Goal: Task Accomplishment & Management: Use online tool/utility

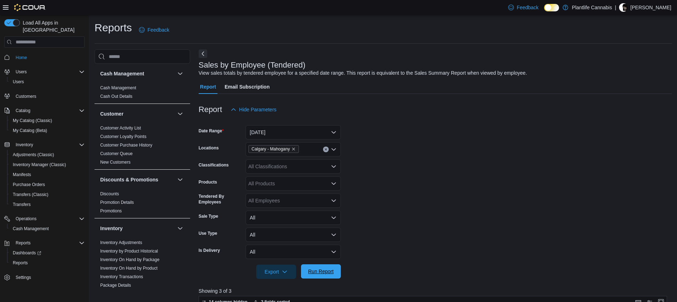
scroll to position [112, 0]
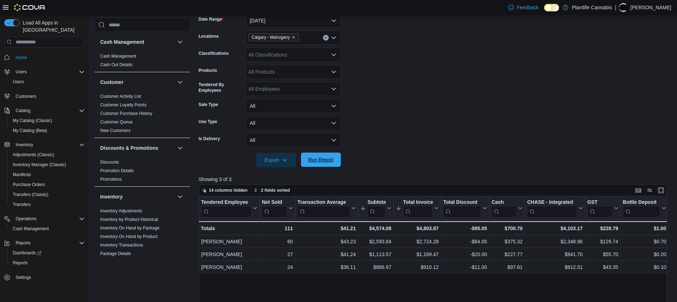
click at [332, 163] on span "Run Report" at bounding box center [320, 160] width 31 height 14
click at [309, 40] on div "Calgary - Mahogany" at bounding box center [293, 38] width 95 height 14
type input "***"
click at [318, 49] on span "[GEOGRAPHIC_DATA] - Mahogany Market" at bounding box center [313, 49] width 96 height 7
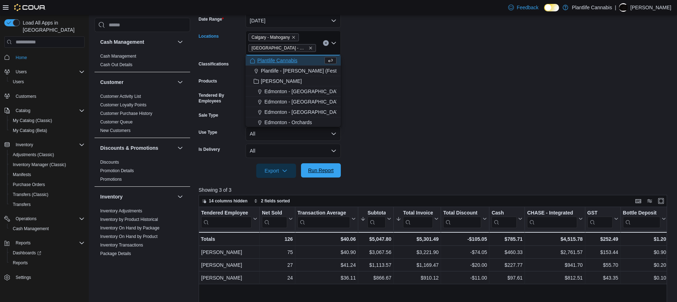
click at [334, 172] on span "Run Report" at bounding box center [320, 170] width 31 height 14
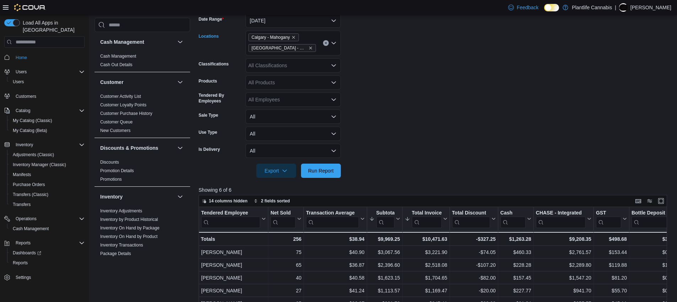
click at [313, 48] on span "[GEOGRAPHIC_DATA] - Mahogany Market" at bounding box center [283, 48] width 68 height 8
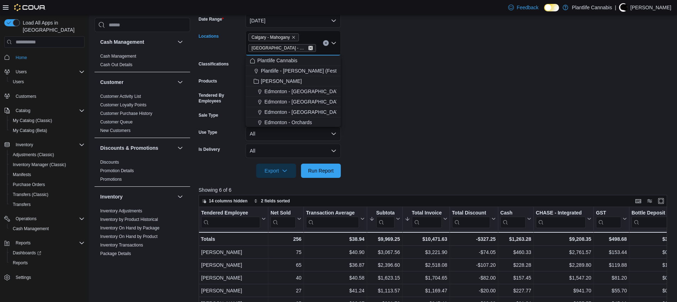
click at [309, 47] on icon "Remove Calgary - Mahogany Market from selection in this group" at bounding box center [311, 48] width 4 height 4
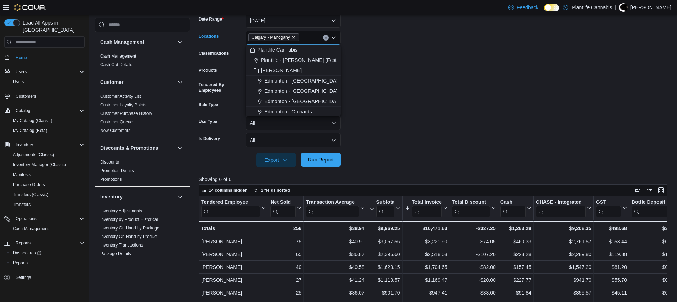
click at [333, 159] on span "Run Report" at bounding box center [321, 159] width 26 height 7
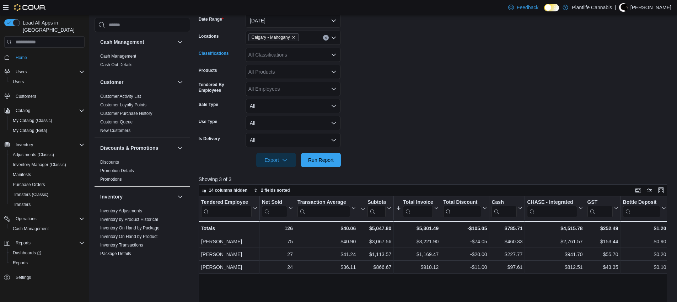
click at [292, 56] on div "All Classifications" at bounding box center [293, 55] width 95 height 14
type input "***"
click at [289, 64] on span "Accessory Group" at bounding box center [280, 66] width 38 height 7
click at [327, 152] on div at bounding box center [436, 150] width 474 height 6
click at [332, 165] on span "Run Report" at bounding box center [320, 160] width 31 height 14
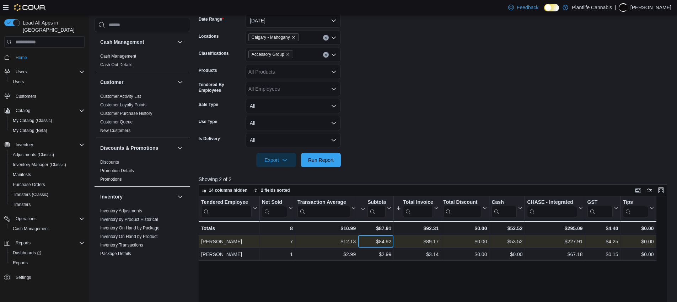
click at [382, 244] on div "$84.92" at bounding box center [376, 242] width 31 height 9
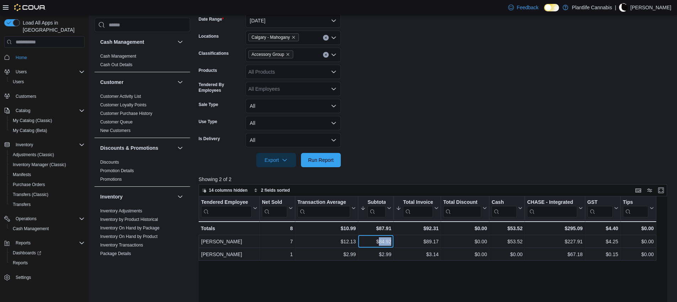
copy div "84.92"
click at [378, 228] on div "$87.91" at bounding box center [376, 228] width 31 height 9
copy div "87.91"
click at [290, 55] on icon "Remove Accessory Group from selection in this group" at bounding box center [288, 54] width 4 height 4
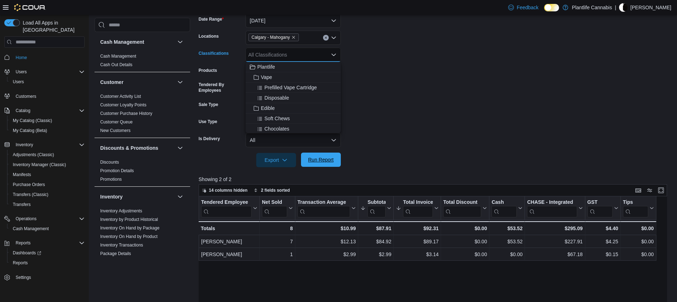
drag, startPoint x: 323, startPoint y: 160, endPoint x: 333, endPoint y: 162, distance: 10.3
click at [323, 162] on span "Run Report" at bounding box center [321, 159] width 26 height 7
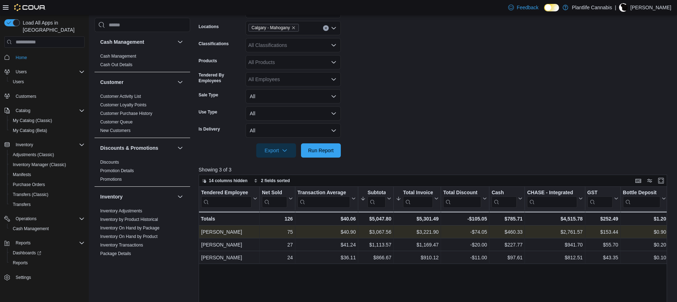
scroll to position [123, 0]
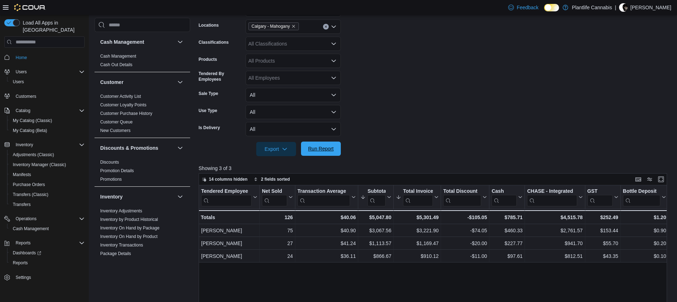
click at [319, 144] on span "Run Report" at bounding box center [320, 149] width 31 height 14
click at [382, 217] on div "$5,121.77" at bounding box center [376, 217] width 31 height 9
copy div "5,121.77"
click at [415, 214] on div "$5,379.16" at bounding box center [417, 217] width 43 height 9
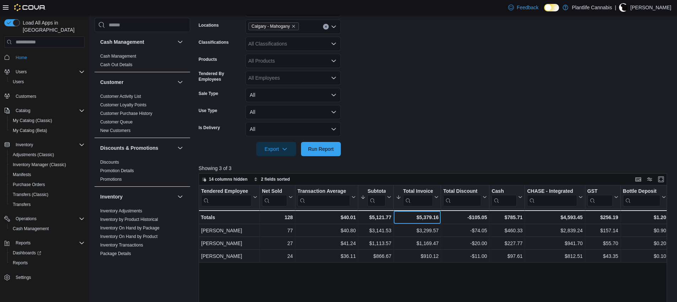
click at [420, 217] on div "$5,379.16" at bounding box center [417, 217] width 43 height 9
copy div "5,379.16"
click at [570, 216] on div "$4,593.45" at bounding box center [554, 217] width 55 height 9
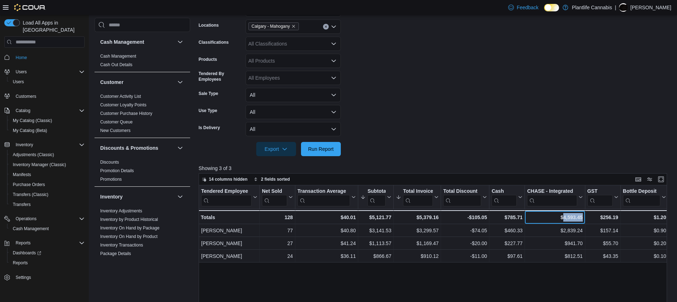
copy div "4,593.45"
click at [364, 213] on div "$5,121.77" at bounding box center [376, 217] width 31 height 9
click at [350, 217] on div "$40.01" at bounding box center [327, 217] width 58 height 9
copy div "40.01"
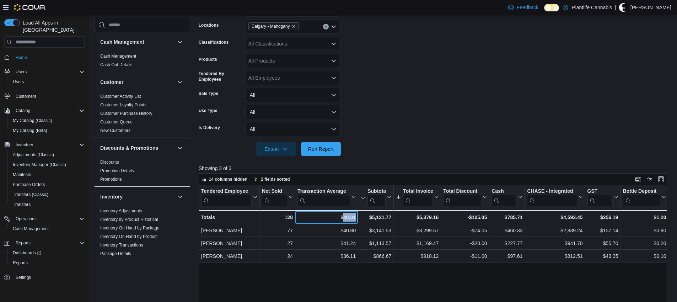
click at [355, 220] on div "$40.01" at bounding box center [327, 217] width 58 height 9
click at [353, 215] on div "$40.01" at bounding box center [327, 217] width 58 height 9
copy div "40.01"
click at [380, 215] on div "$5,121.77" at bounding box center [376, 217] width 31 height 9
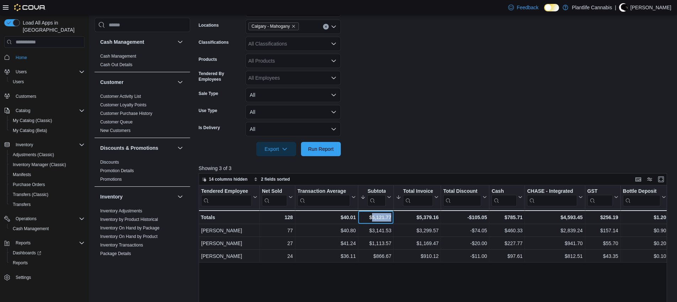
click at [380, 215] on div "$5,121.77" at bounding box center [376, 217] width 31 height 9
copy div "5,121.77"
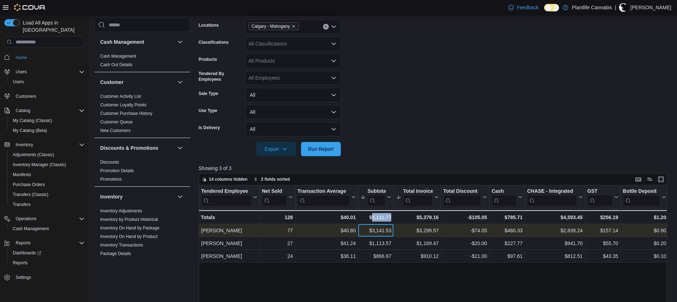
click at [376, 229] on div "$3,141.53" at bounding box center [376, 231] width 31 height 9
copy div "3,141.53"
click at [352, 233] on div "$40.80" at bounding box center [327, 231] width 58 height 9
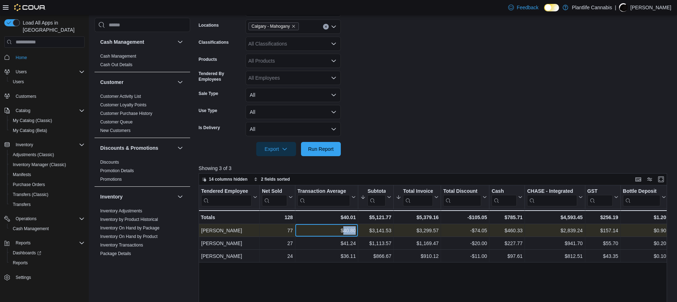
copy div "40.80"
